Goal: Task Accomplishment & Management: Use online tool/utility

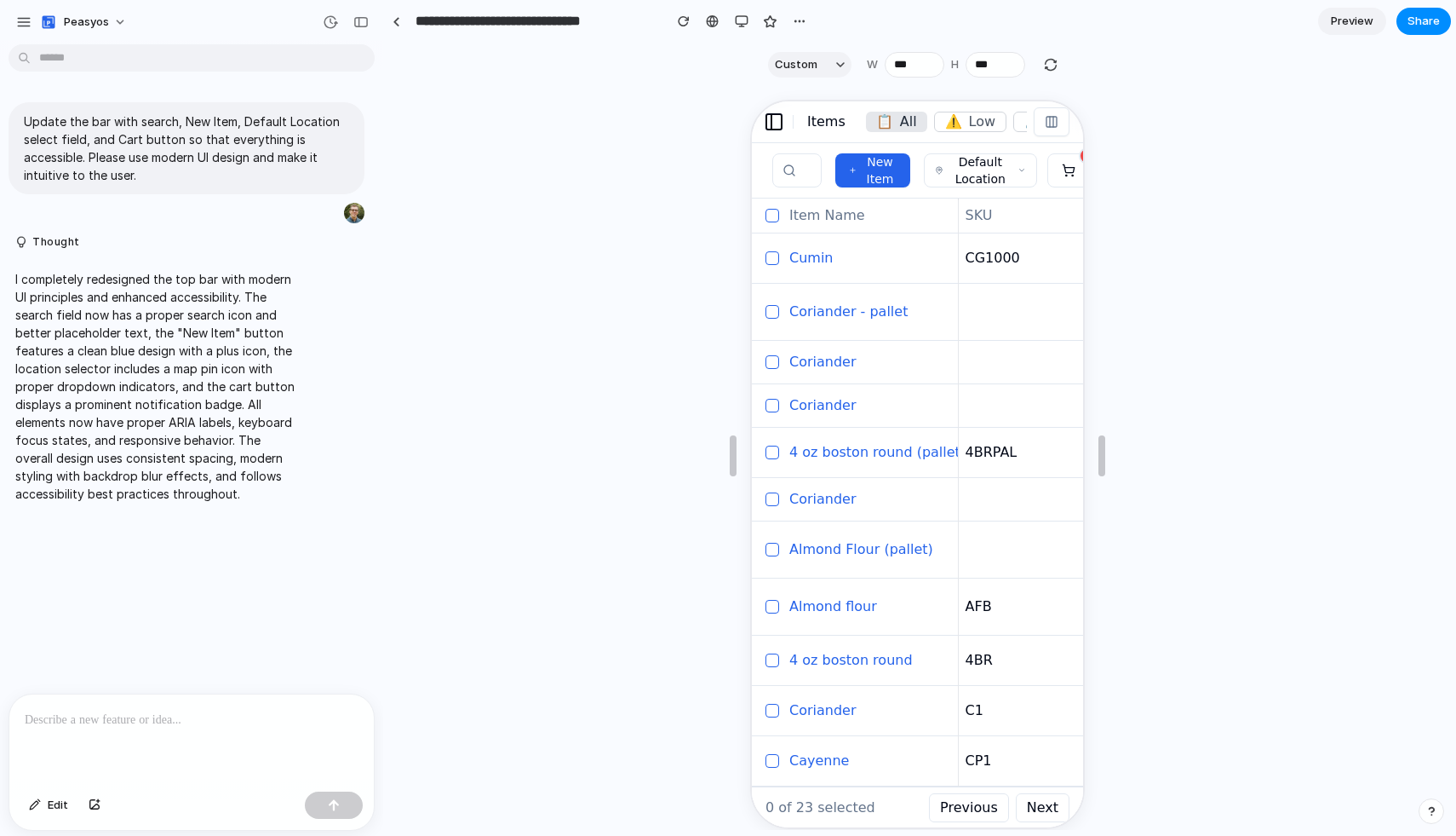
scroll to position [0, 1662]
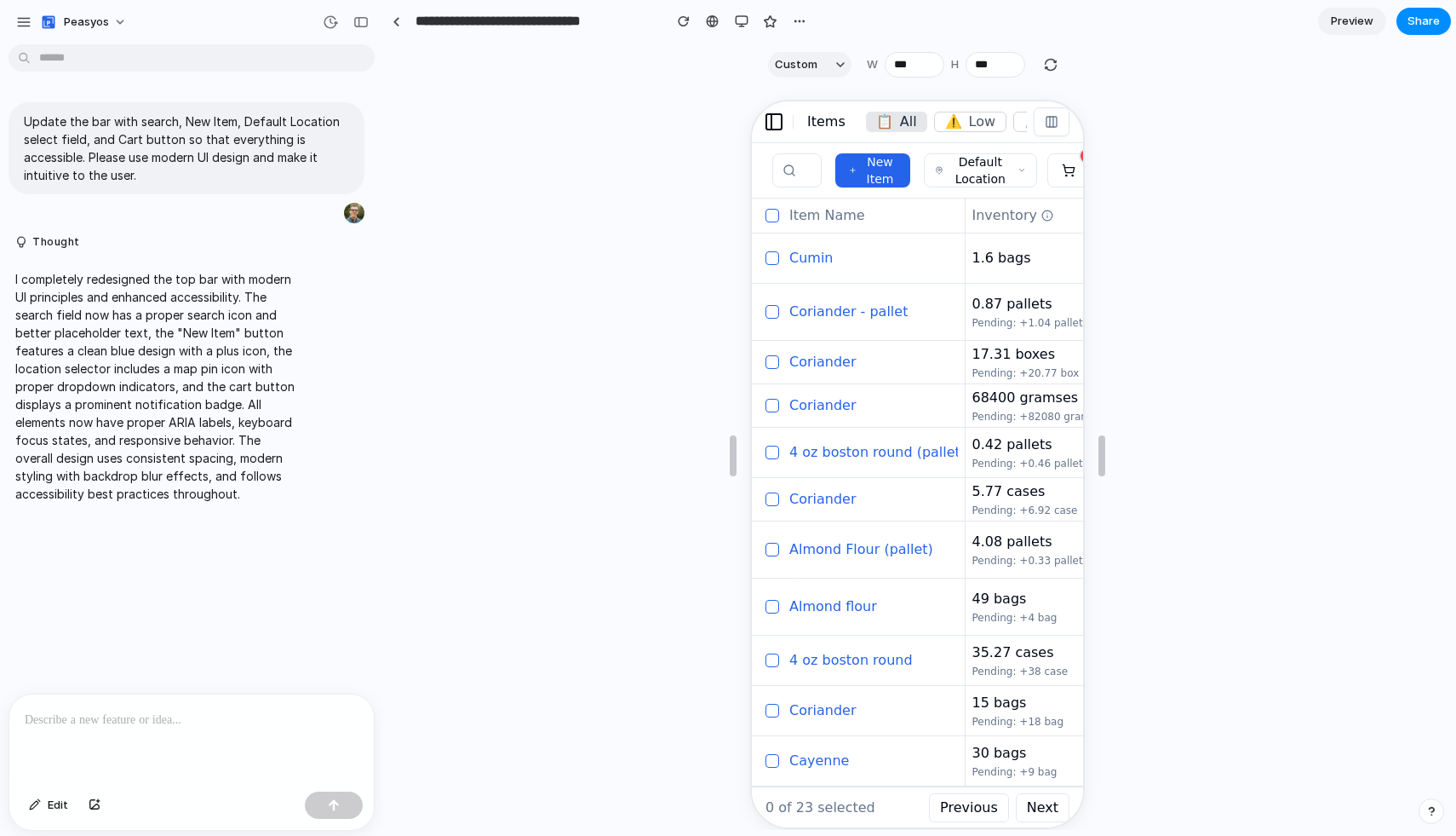
click at [1295, 143] on div at bounding box center [917, 457] width 1065 height 744
click at [529, 188] on div at bounding box center [917, 457] width 1065 height 744
